Goal: Navigation & Orientation: Find specific page/section

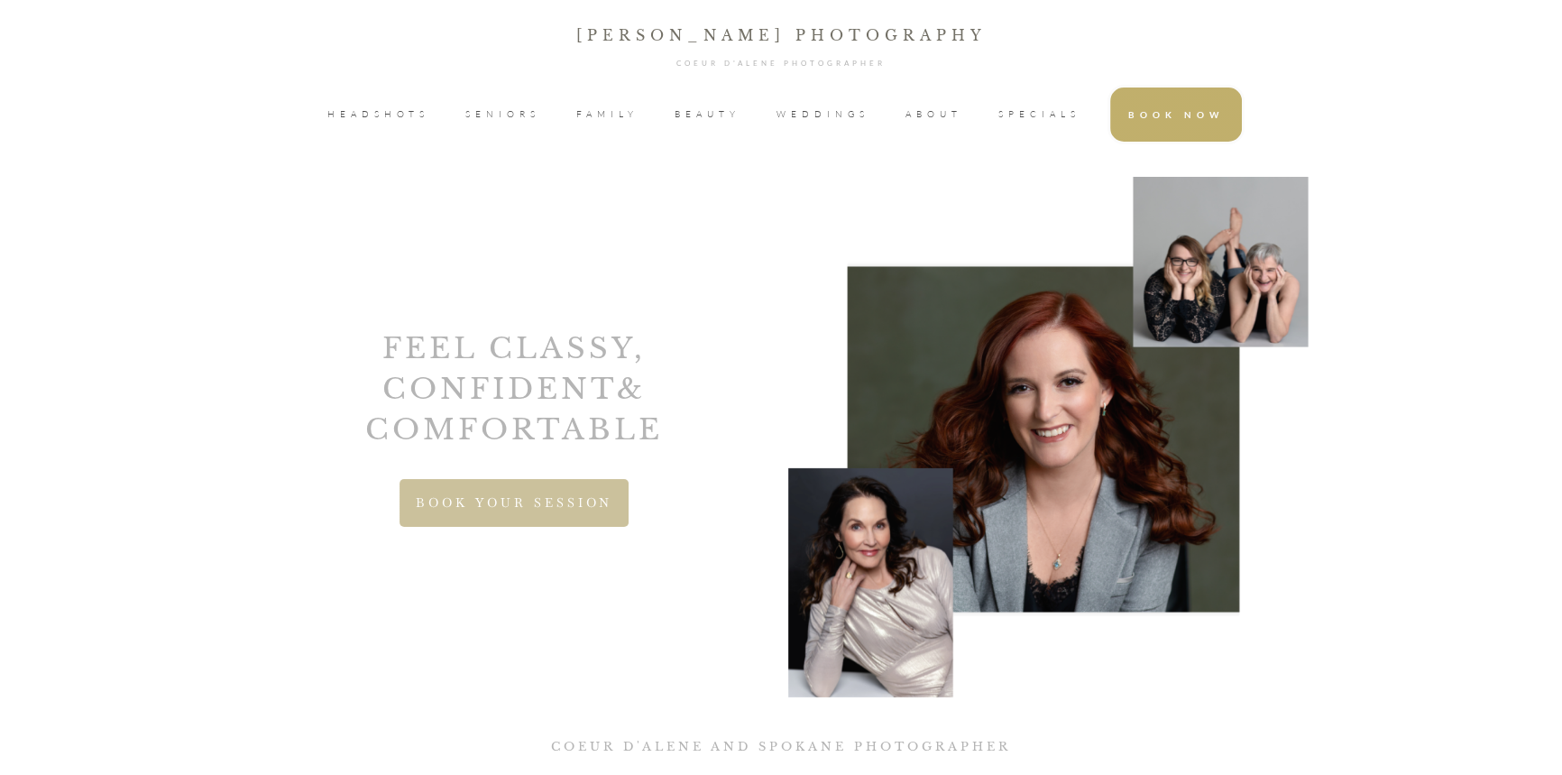
click at [410, 115] on span "HEADSHOTS" at bounding box center [378, 114] width 102 height 27
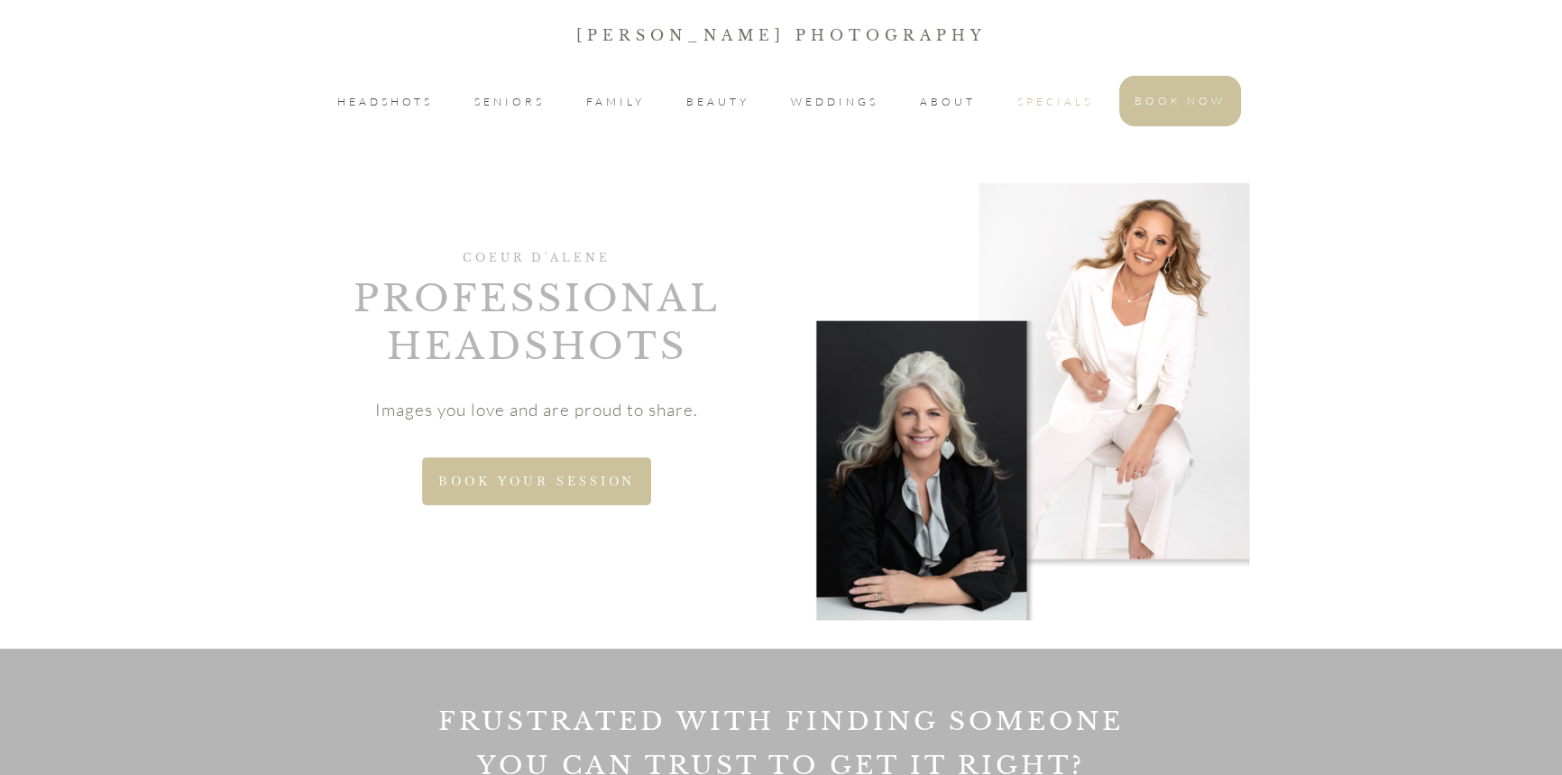
click at [1081, 99] on span "SPECIALS" at bounding box center [1055, 102] width 76 height 22
click at [809, 96] on span "WEDDINGS" at bounding box center [834, 102] width 87 height 22
click at [513, 95] on span "SENIORS" at bounding box center [509, 102] width 70 height 22
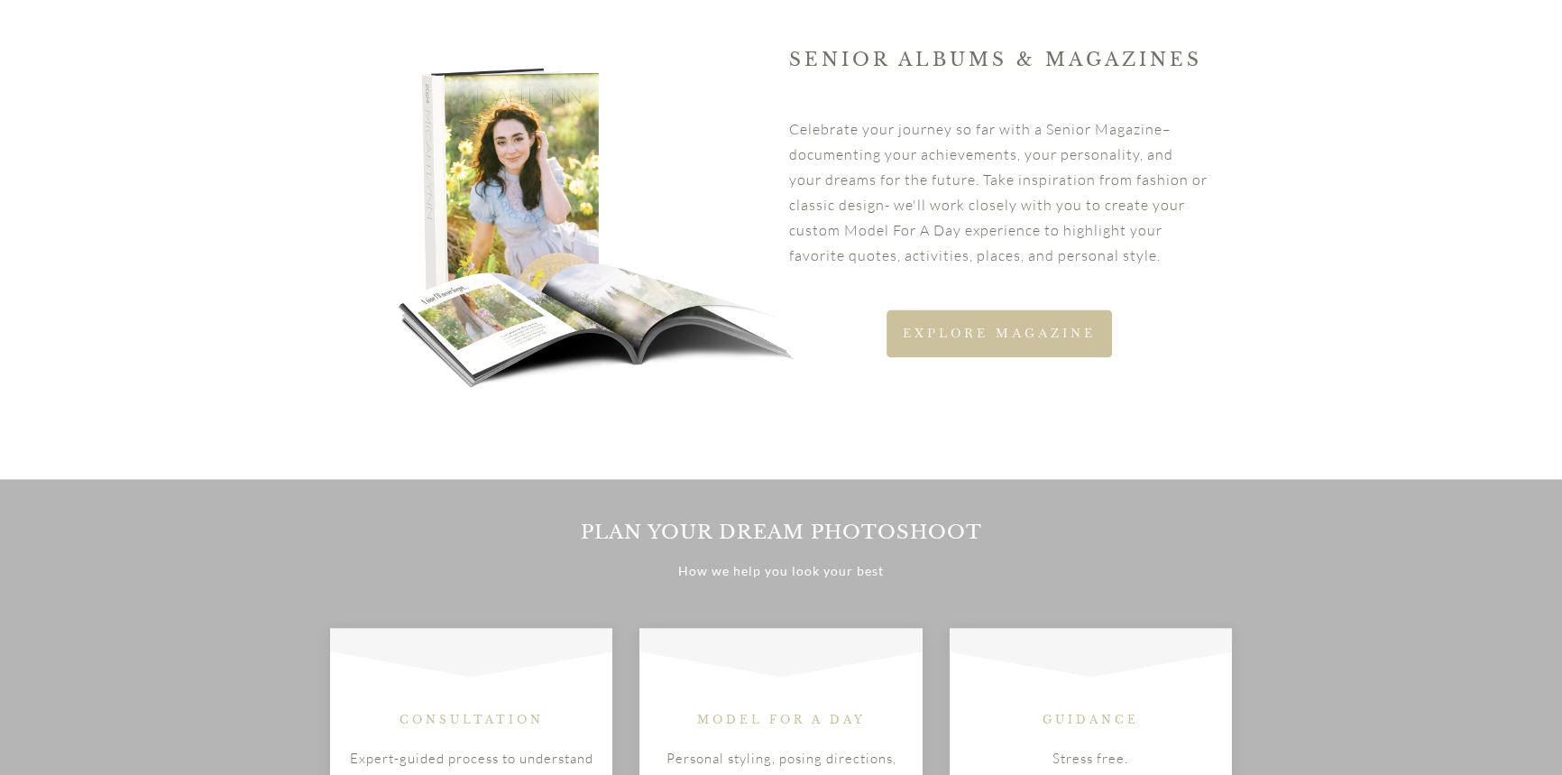
scroll to position [3361, 0]
